Goal: Register for event/course: Register for event/course

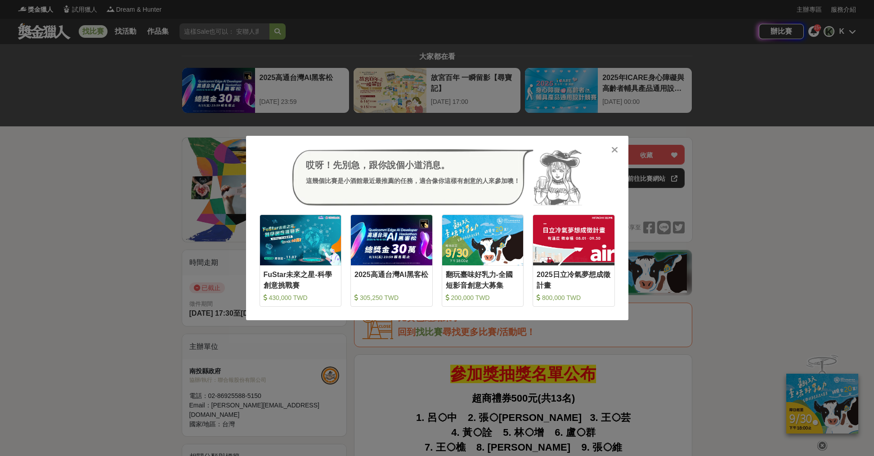
click at [613, 150] on icon at bounding box center [614, 149] width 7 height 9
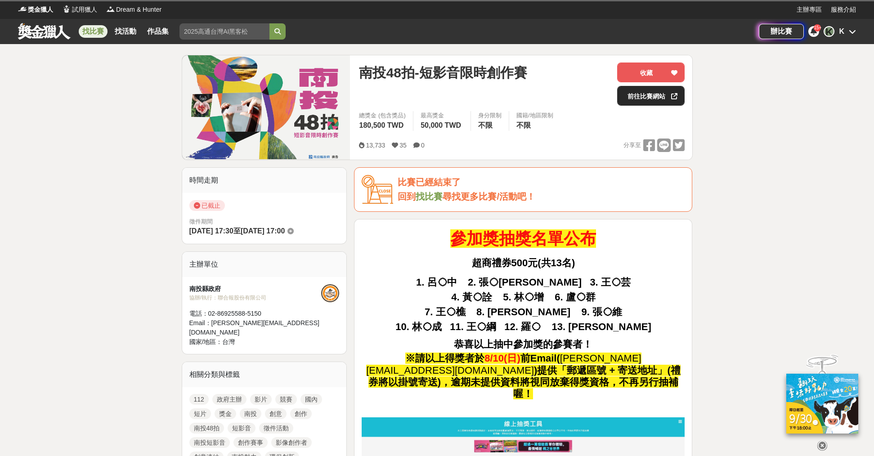
click at [632, 106] on link "前往比賽網站" at bounding box center [650, 96] width 67 height 20
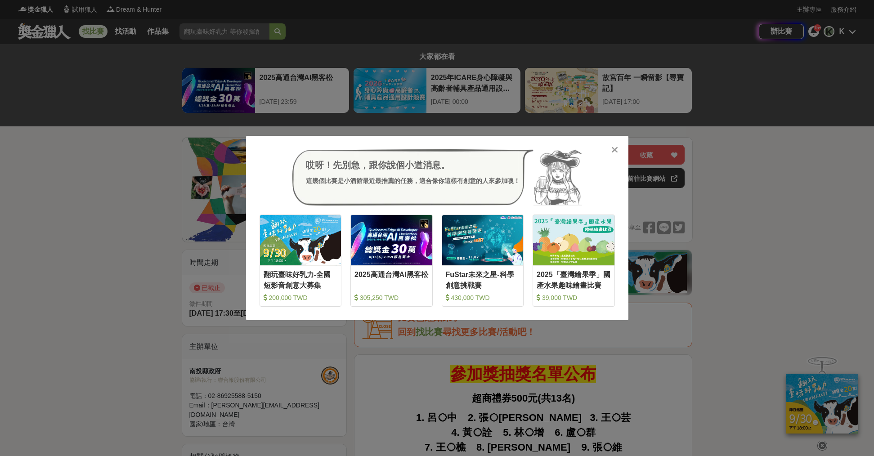
click at [611, 149] on div at bounding box center [614, 149] width 9 height 9
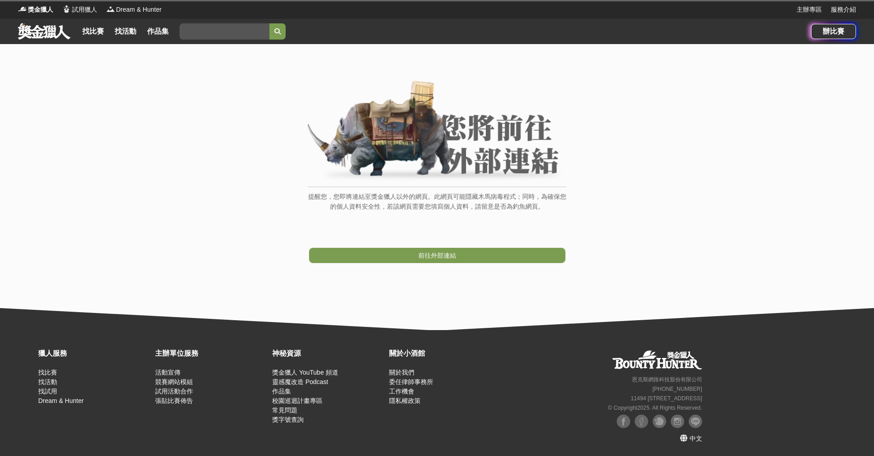
click at [457, 261] on link "前往外部連結" at bounding box center [437, 255] width 256 height 15
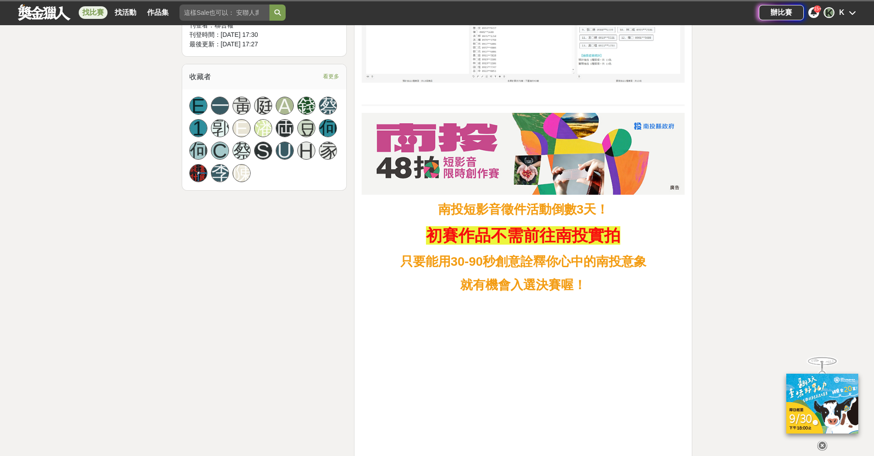
scroll to position [900, 0]
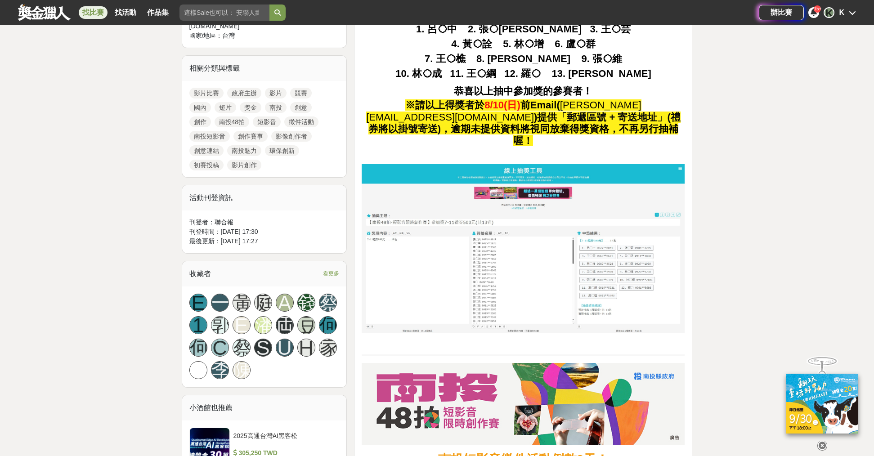
scroll to position [450, 0]
